Goal: Find specific page/section

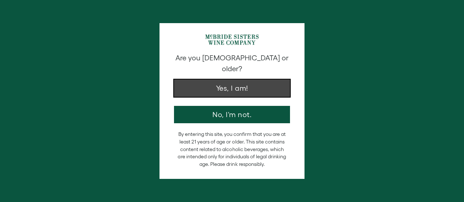
click at [243, 80] on button "Yes, I am!" at bounding box center [232, 88] width 116 height 17
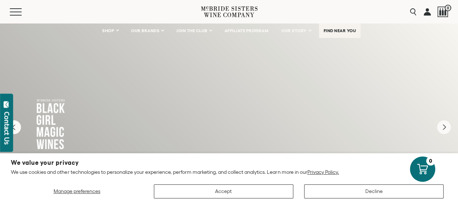
click at [354, 32] on span "FIND NEAR YOU" at bounding box center [340, 30] width 33 height 5
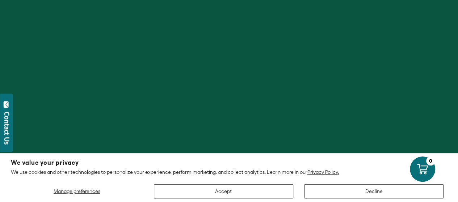
scroll to position [29, 0]
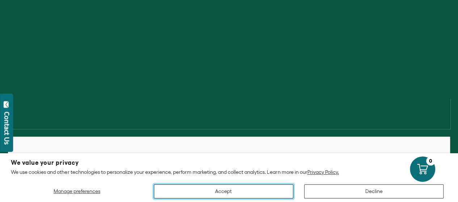
click at [234, 187] on button "Accept" at bounding box center [223, 192] width 139 height 14
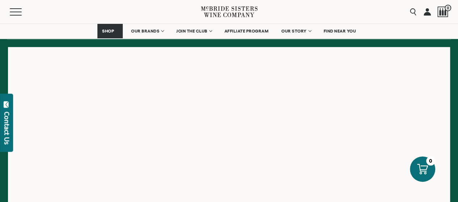
scroll to position [122, 0]
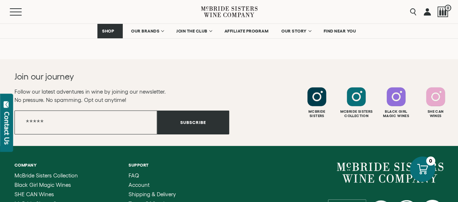
scroll to position [1087, 0]
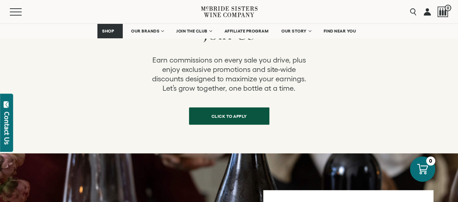
scroll to position [274, 0]
